Goal: Task Accomplishment & Management: Use online tool/utility

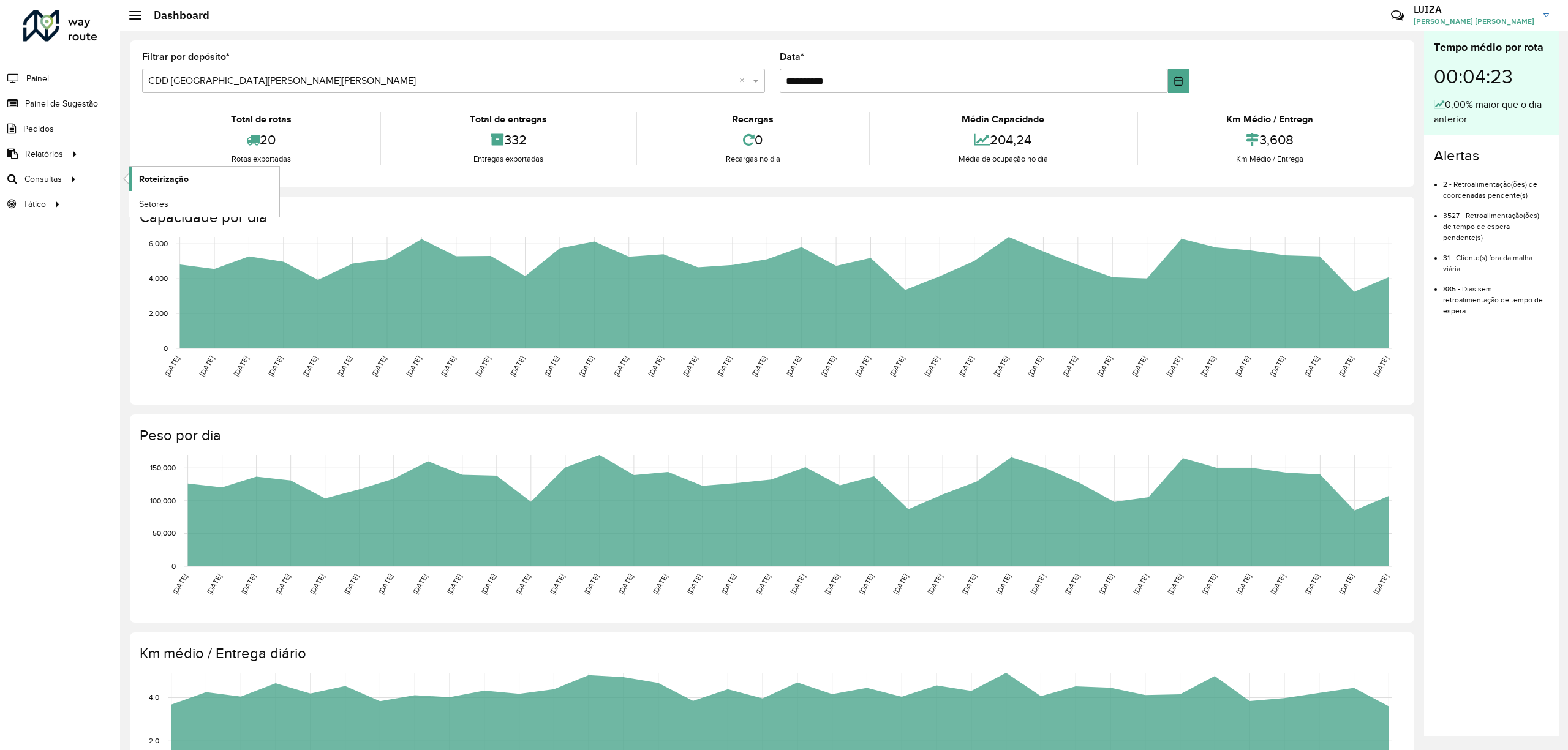
click at [169, 179] on span "Roteirização" at bounding box center [164, 179] width 50 height 13
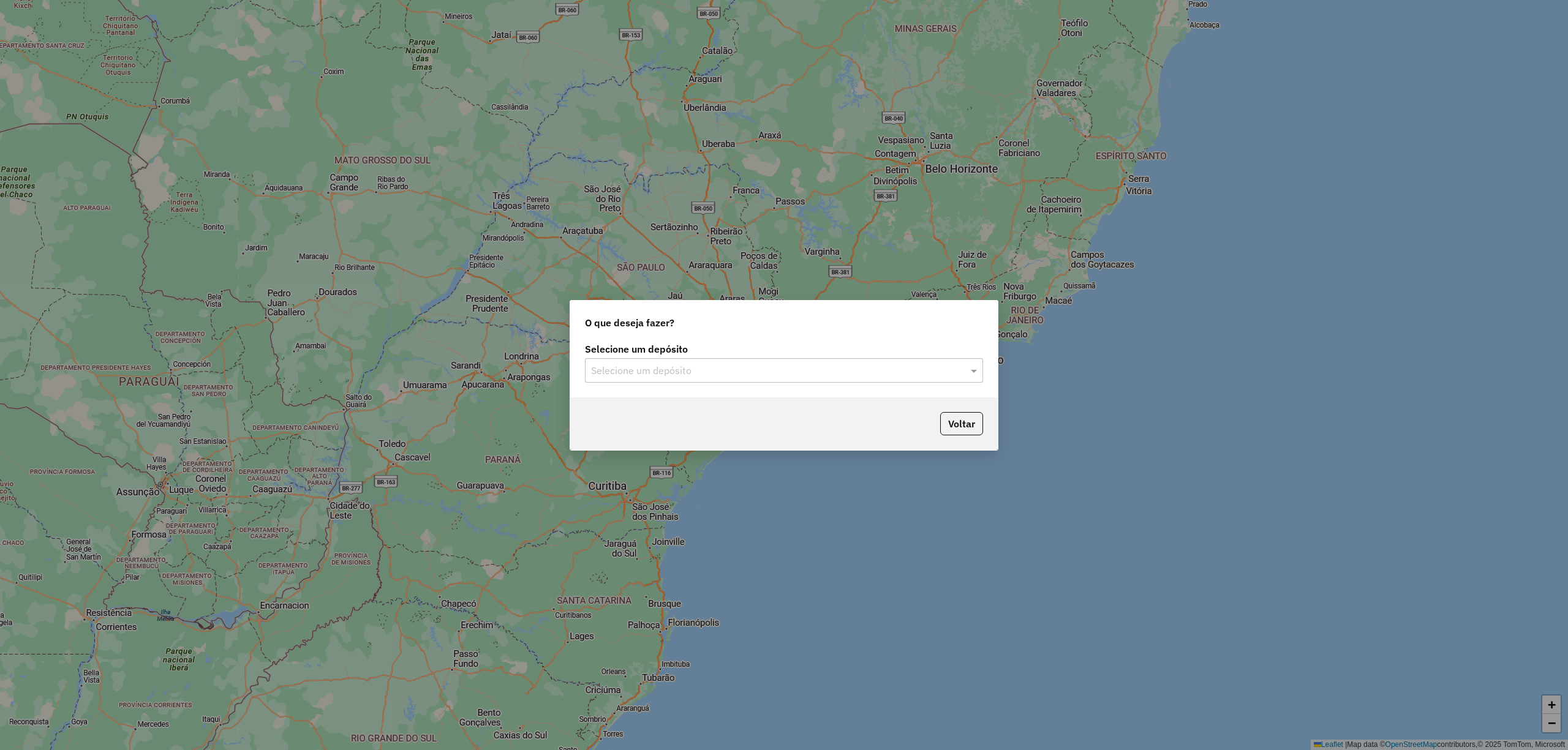
click at [600, 372] on input "text" at bounding box center [772, 370] width 361 height 14
click at [610, 422] on span "CDD [GEOGRAPHIC_DATA]" at bounding box center [650, 426] width 120 height 11
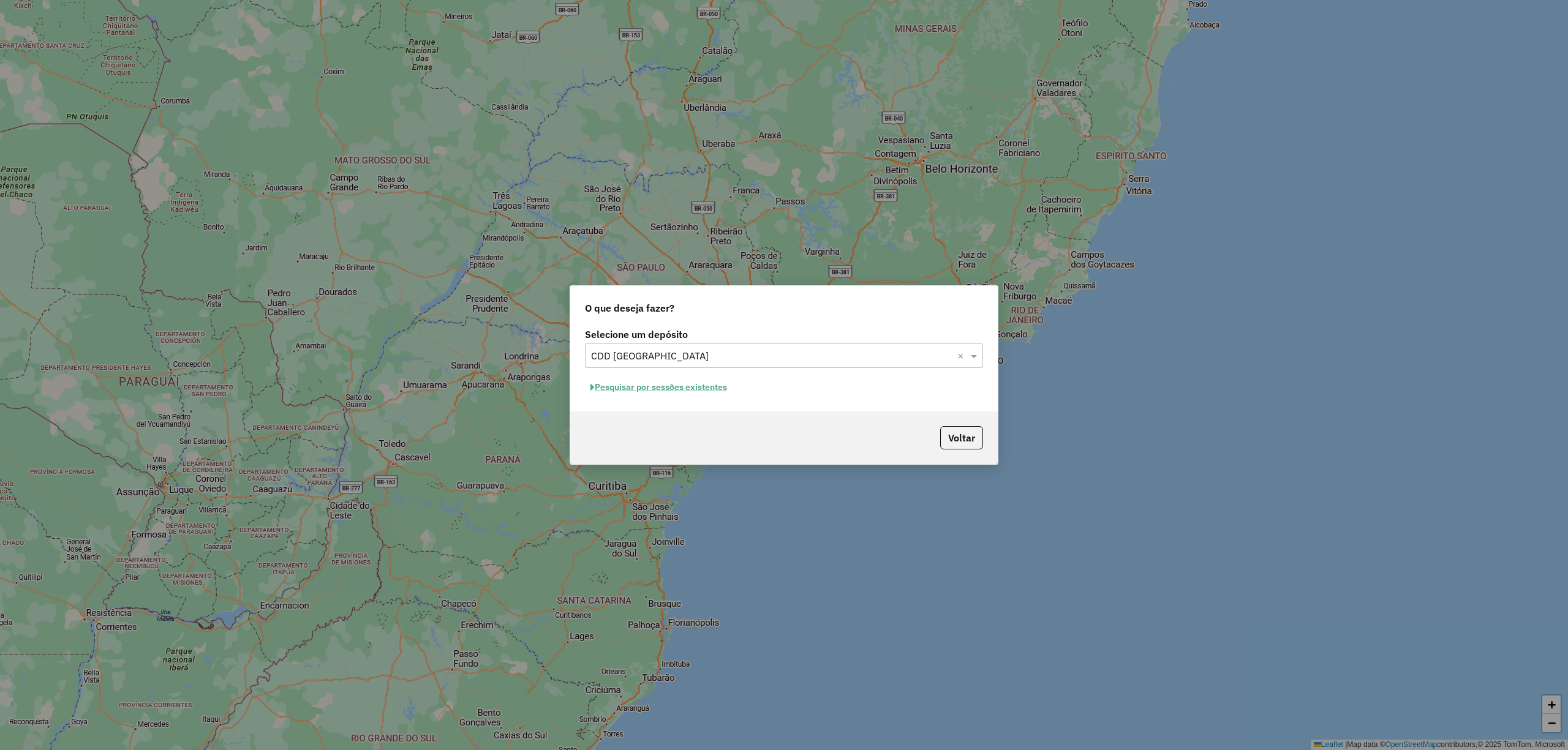
click at [646, 384] on button "Pesquisar por sessões existentes" at bounding box center [658, 387] width 148 height 19
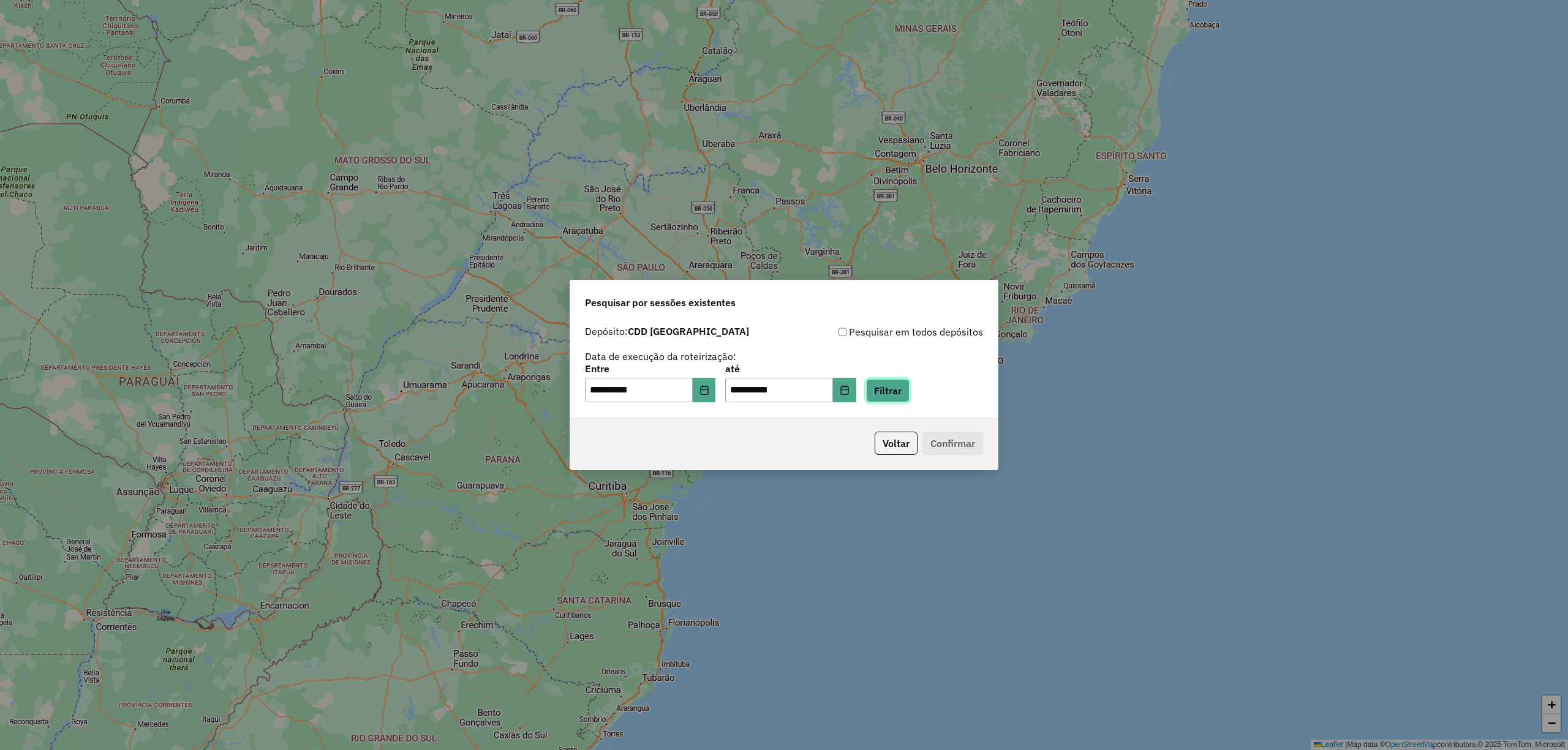
click at [896, 402] on button "Filtrar" at bounding box center [887, 391] width 43 height 23
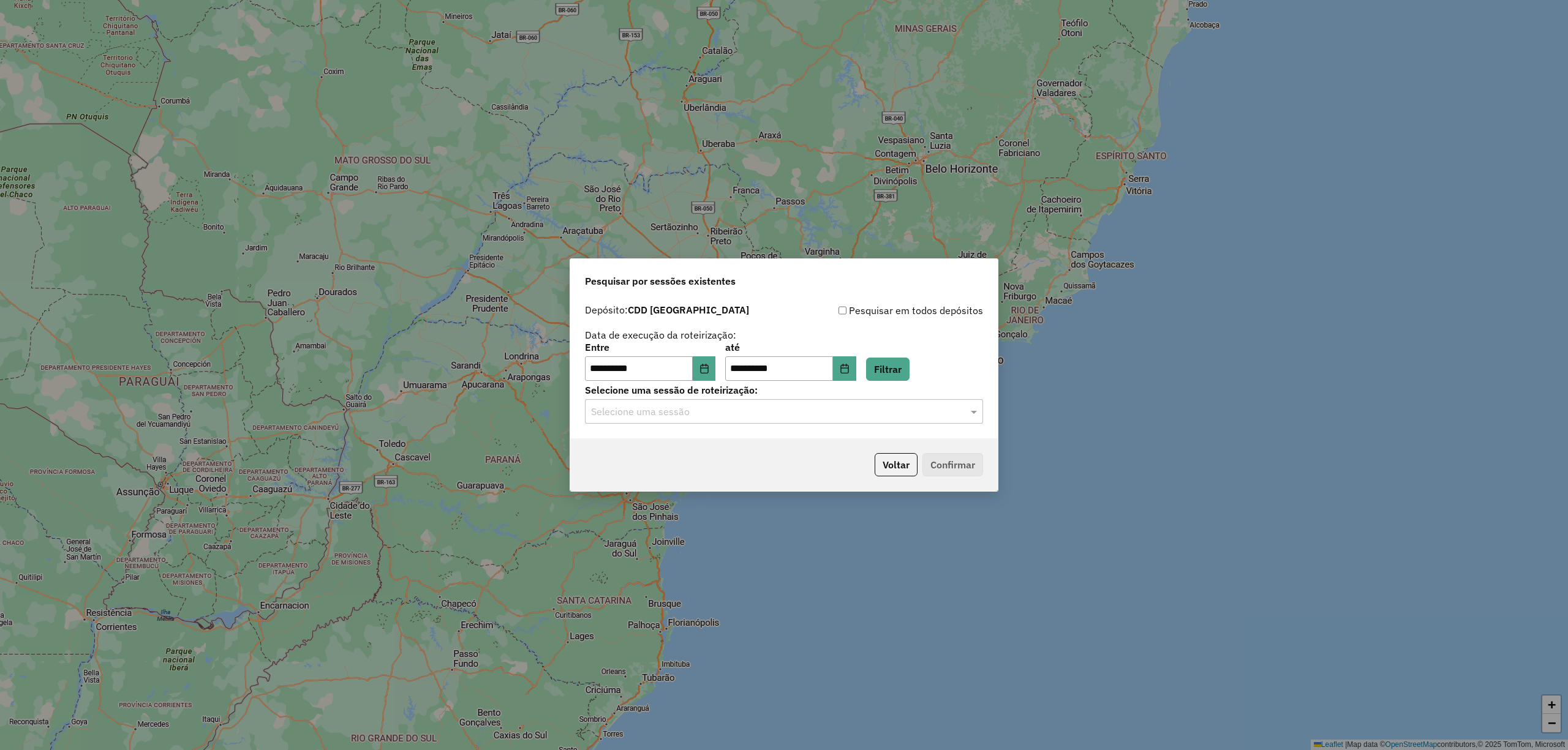
click at [728, 407] on input "text" at bounding box center [772, 412] width 361 height 14
click at [684, 456] on div "1228415 - [DATE] 19:02" at bounding box center [783, 447] width 396 height 21
click at [943, 460] on button "Confirmar" at bounding box center [952, 465] width 61 height 23
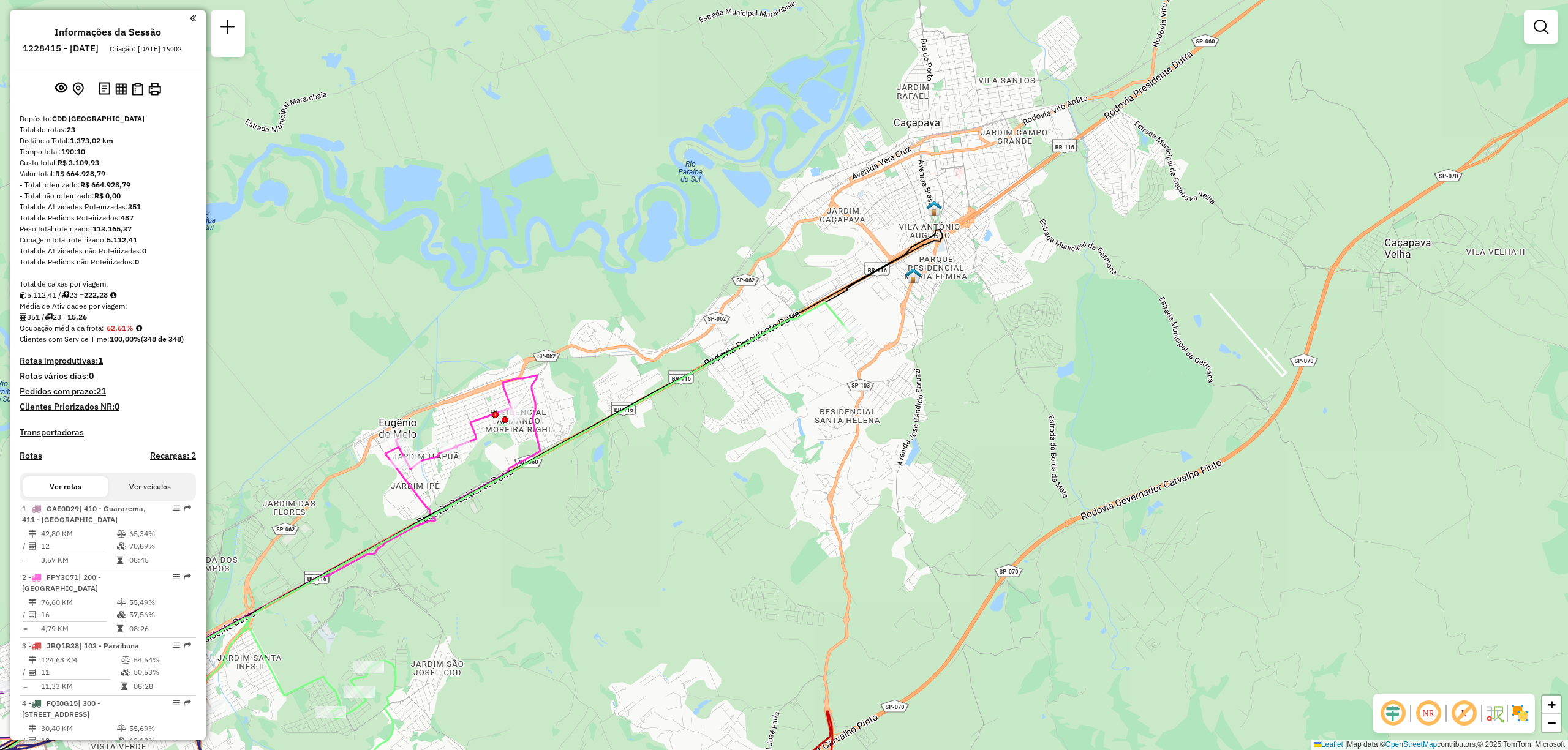
drag, startPoint x: 943, startPoint y: 409, endPoint x: 755, endPoint y: 488, distance: 203.9
click at [755, 488] on div "Rota 9 - Placa FGL3J04 96686865 - ESPETISCO SANTA LUZIA RESTAURANTE LTDA - Jane…" at bounding box center [784, 375] width 1568 height 750
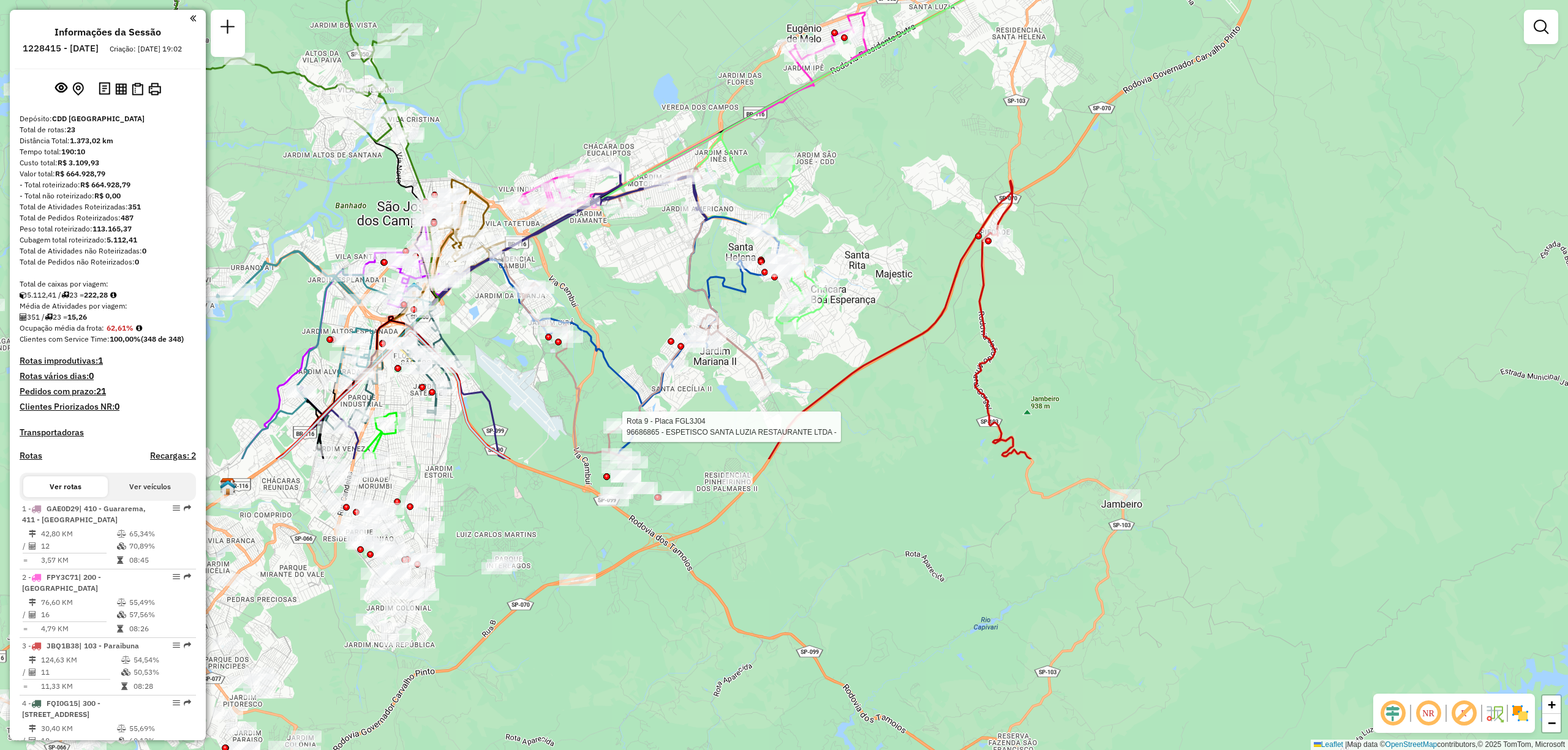
drag, startPoint x: 698, startPoint y: 540, endPoint x: 880, endPoint y: 174, distance: 408.8
click at [880, 174] on div "Rota 9 - Placa FGL3J04 96686865 - ESPETISCO SANTA LUZIA RESTAURANTE LTDA - Jane…" at bounding box center [784, 375] width 1568 height 750
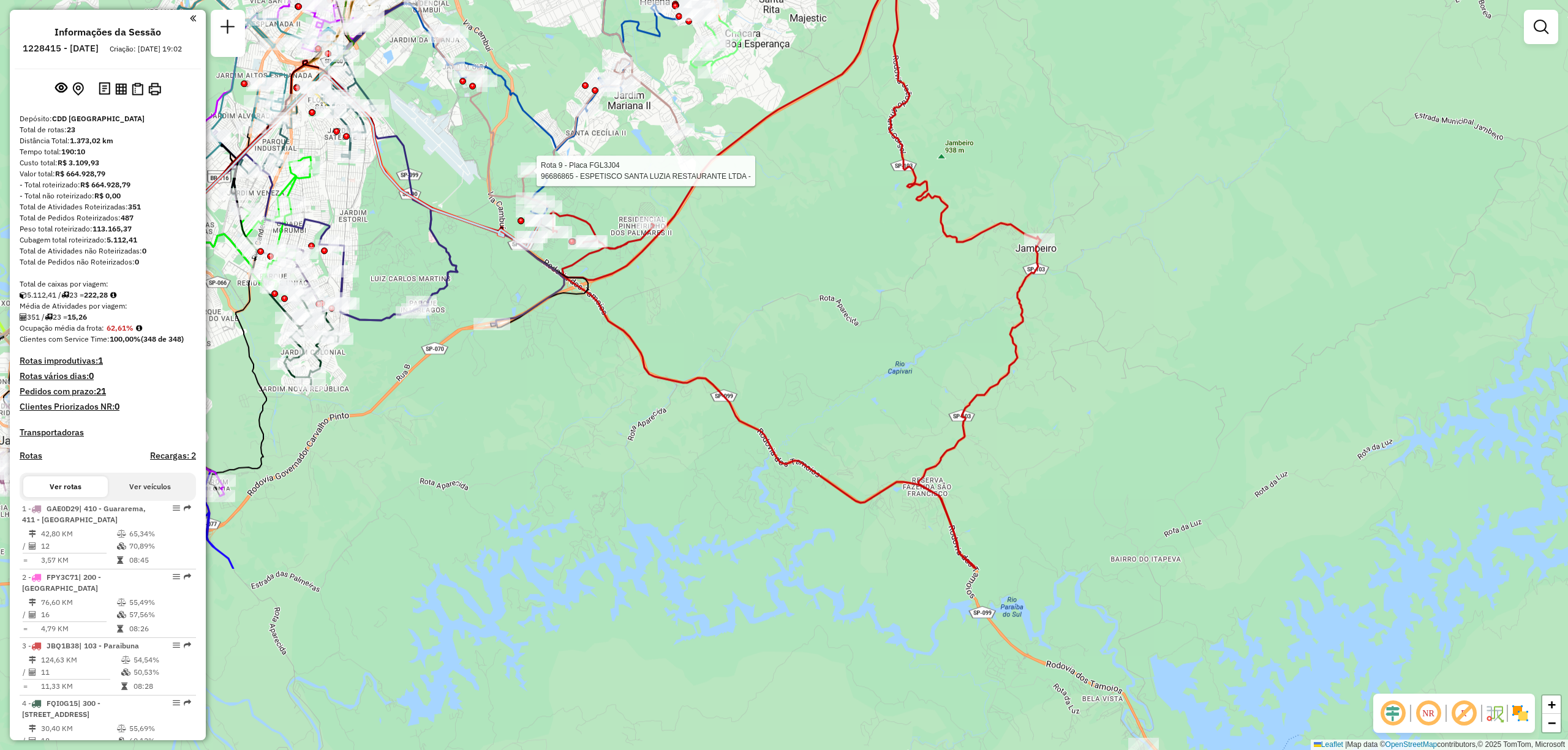
drag, startPoint x: 989, startPoint y: 571, endPoint x: 909, endPoint y: 319, distance: 264.4
click at [909, 319] on div "Rota 9 - Placa FGL3J04 96686865 - ESPETISCO SANTA LUZIA RESTAURANTE LTDA - Jane…" at bounding box center [784, 375] width 1568 height 750
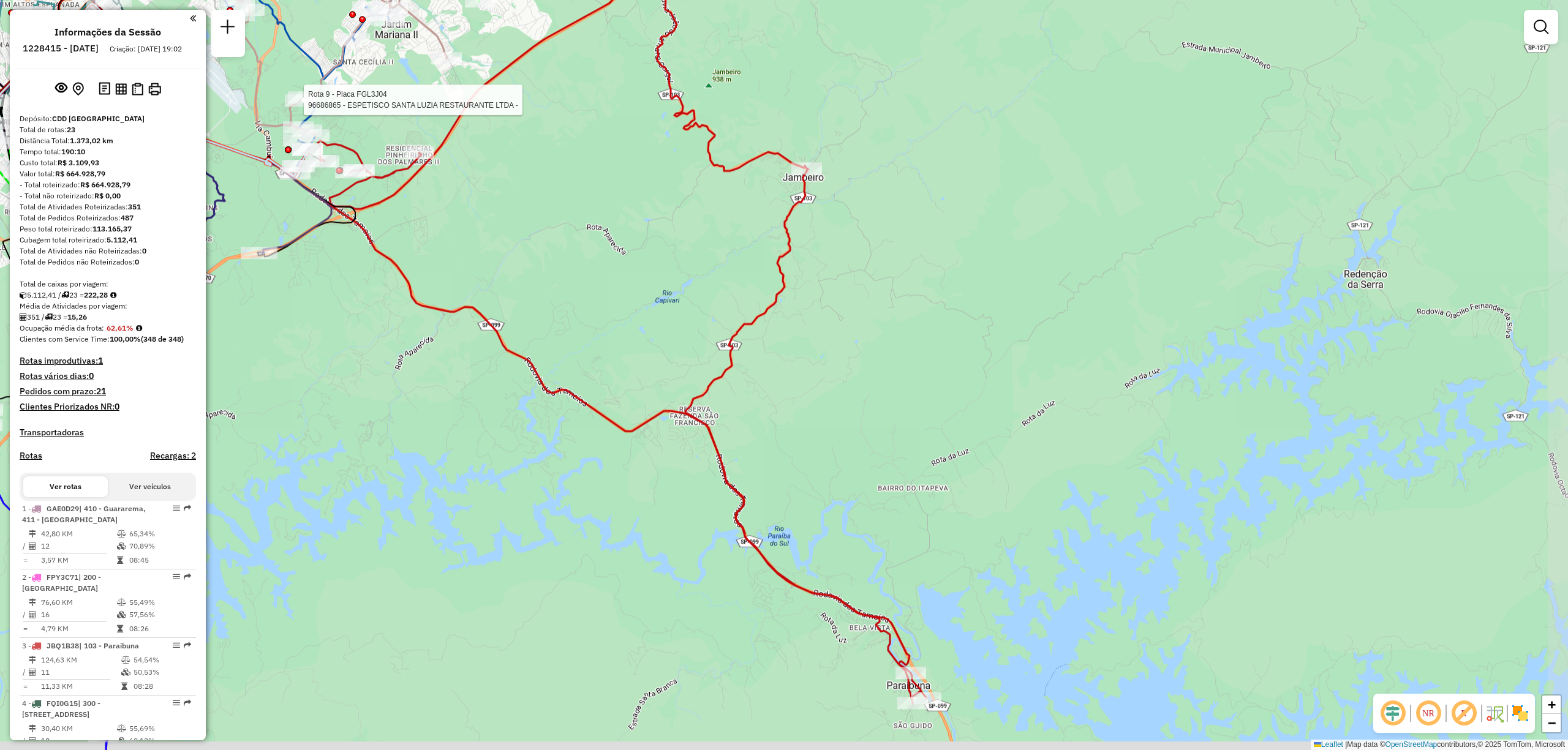
drag, startPoint x: 1043, startPoint y: 549, endPoint x: 811, endPoint y: 485, distance: 240.7
click at [811, 485] on div "Rota 9 - Placa FGL3J04 96686865 - ESPETISCO SANTA LUZIA RESTAURANTE LTDA - Jane…" at bounding box center [784, 375] width 1568 height 750
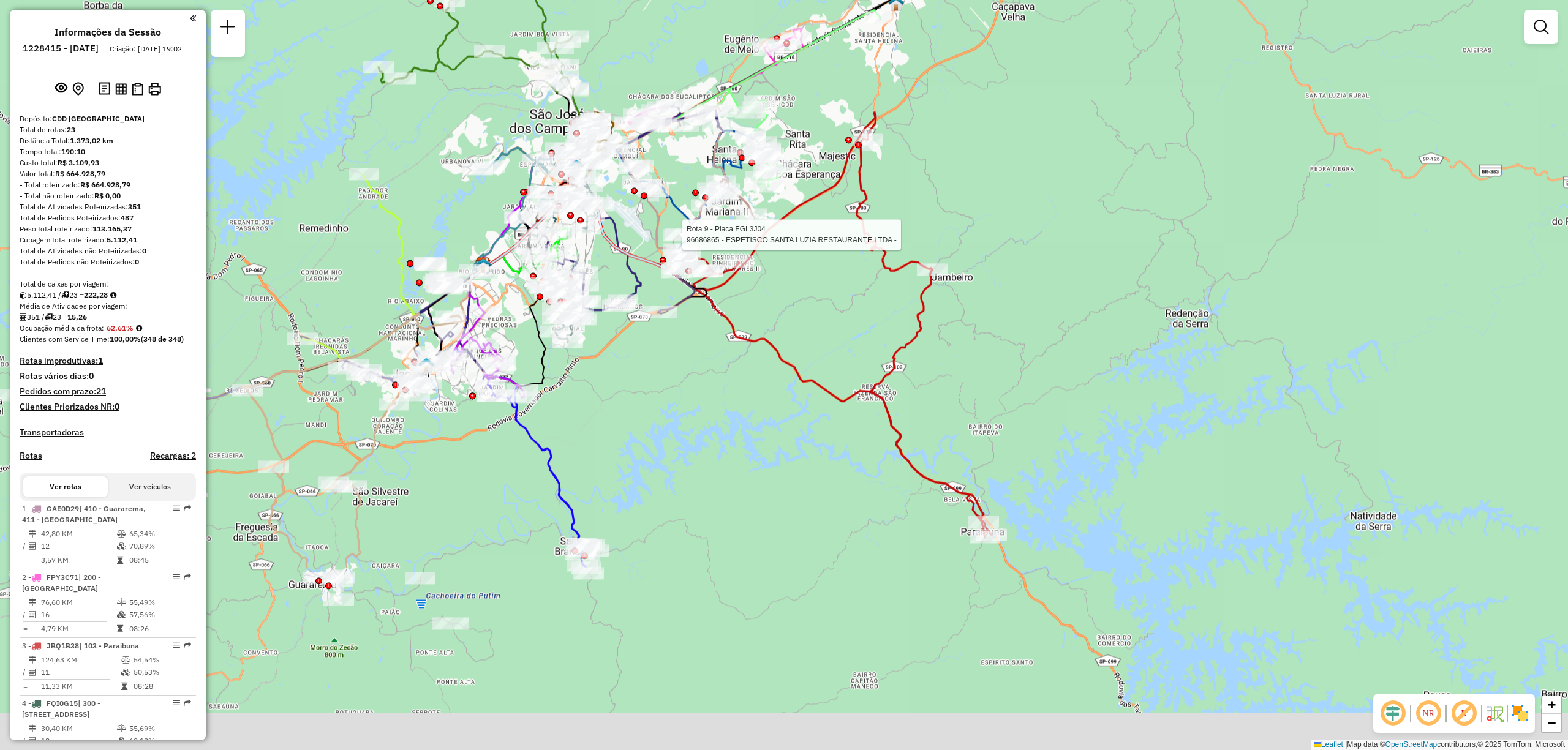
drag, startPoint x: 451, startPoint y: 623, endPoint x: 641, endPoint y: 366, distance: 319.6
click at [641, 366] on div "Rota 9 - Placa FGL3J04 96686865 - ESPETISCO SANTA LUZIA RESTAURANTE LTDA - Jane…" at bounding box center [784, 375] width 1568 height 750
